Goal: Communication & Community: Participate in discussion

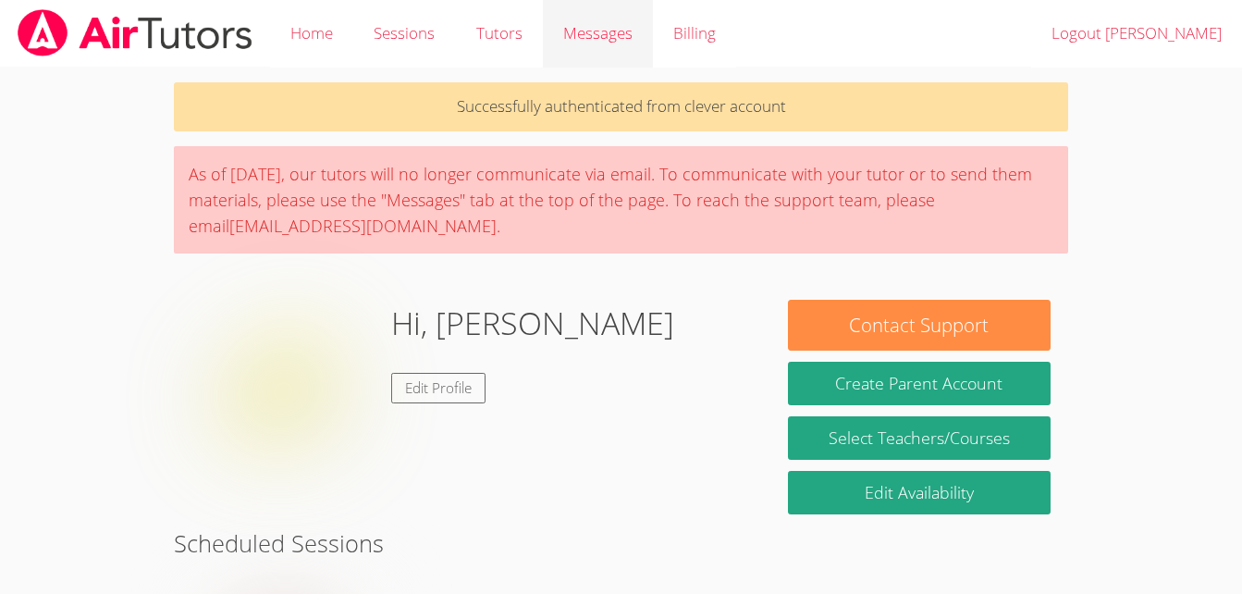
click at [581, 37] on span "Messages" at bounding box center [597, 32] width 69 height 21
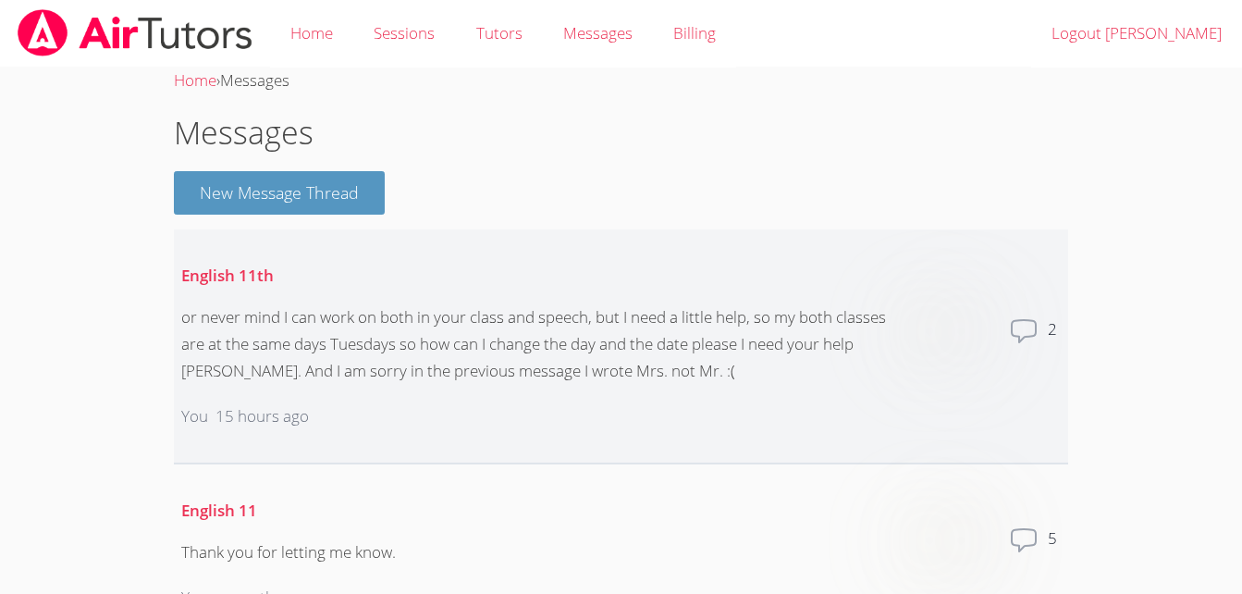
scroll to position [95, 0]
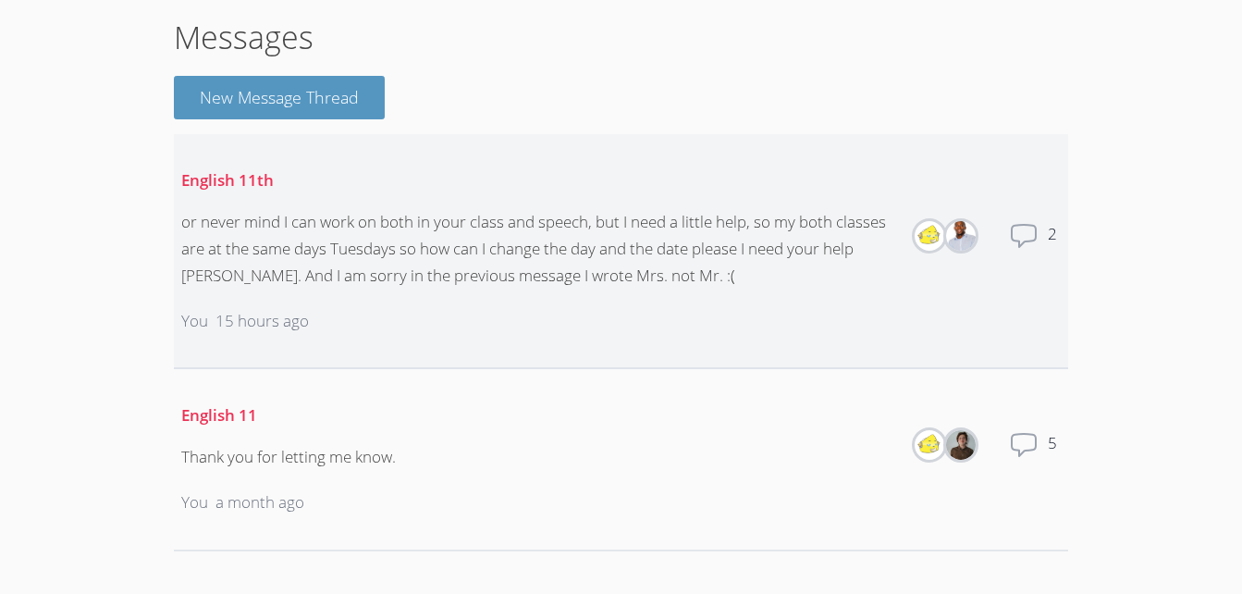
click at [693, 215] on div "or never mind I can work on both in your class and speech, but I need a little …" at bounding box center [537, 249] width 713 height 80
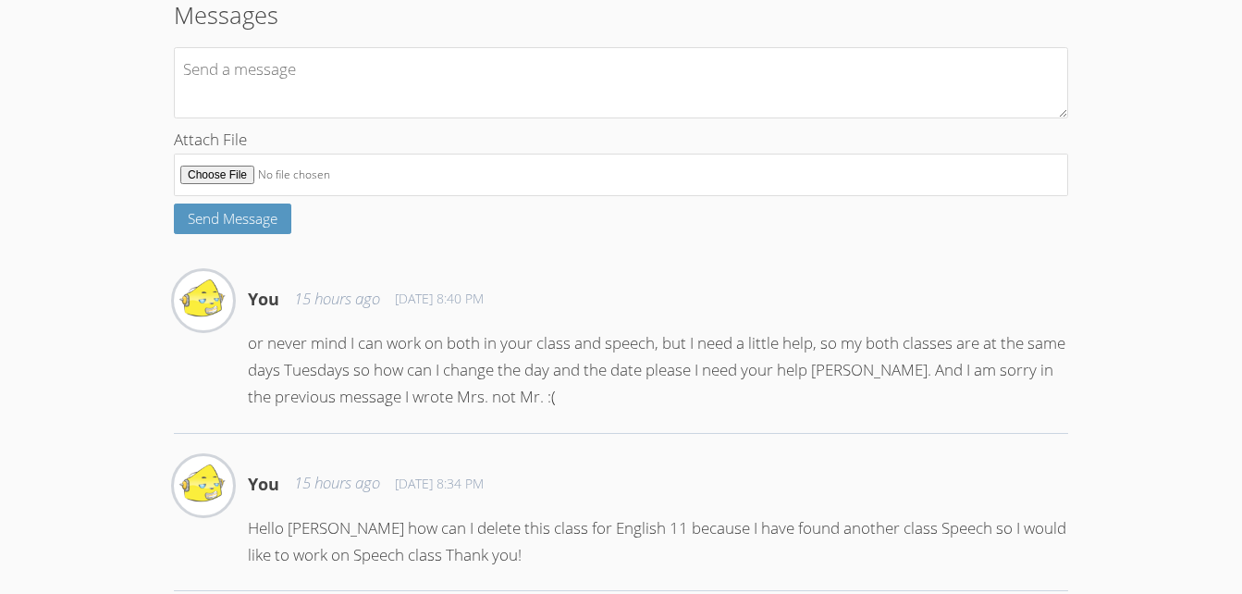
scroll to position [383, 0]
